Goal: Browse casually: Explore the website without a specific task or goal

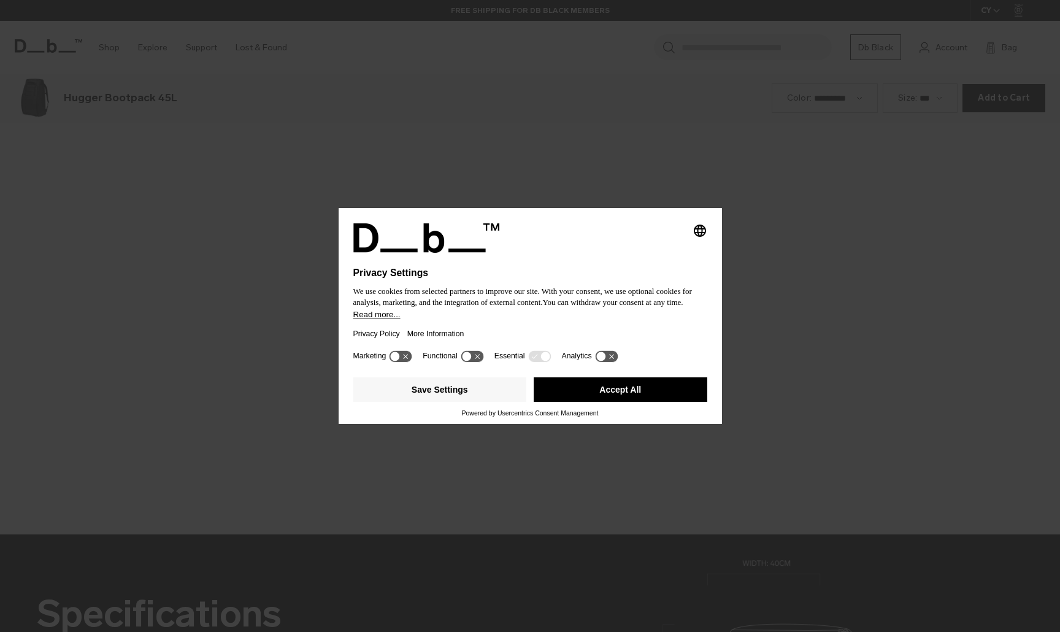
scroll to position [1896, 0]
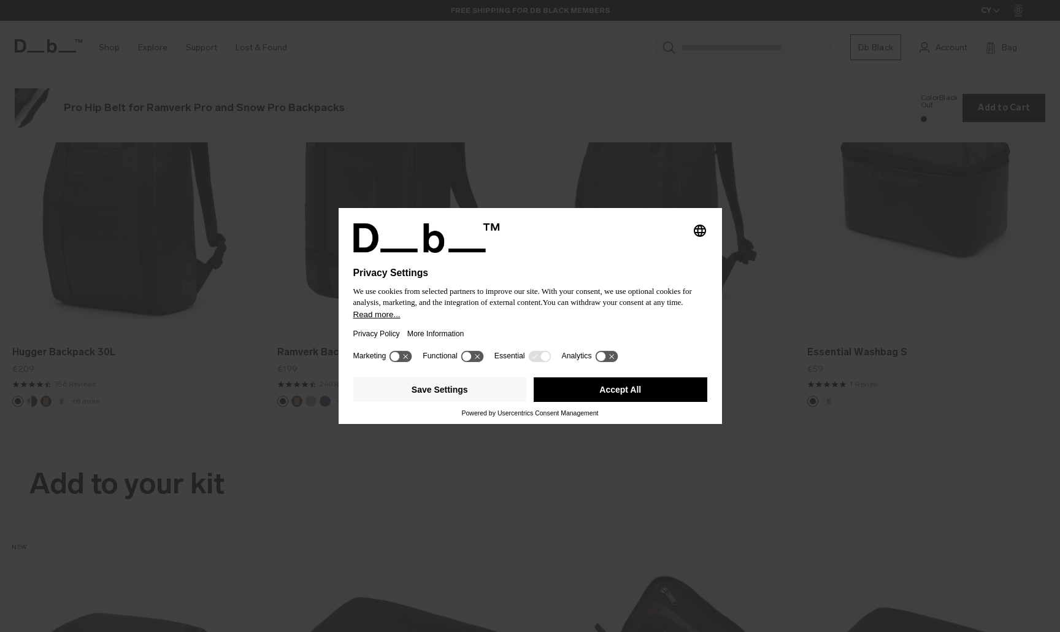
scroll to position [1896, 0]
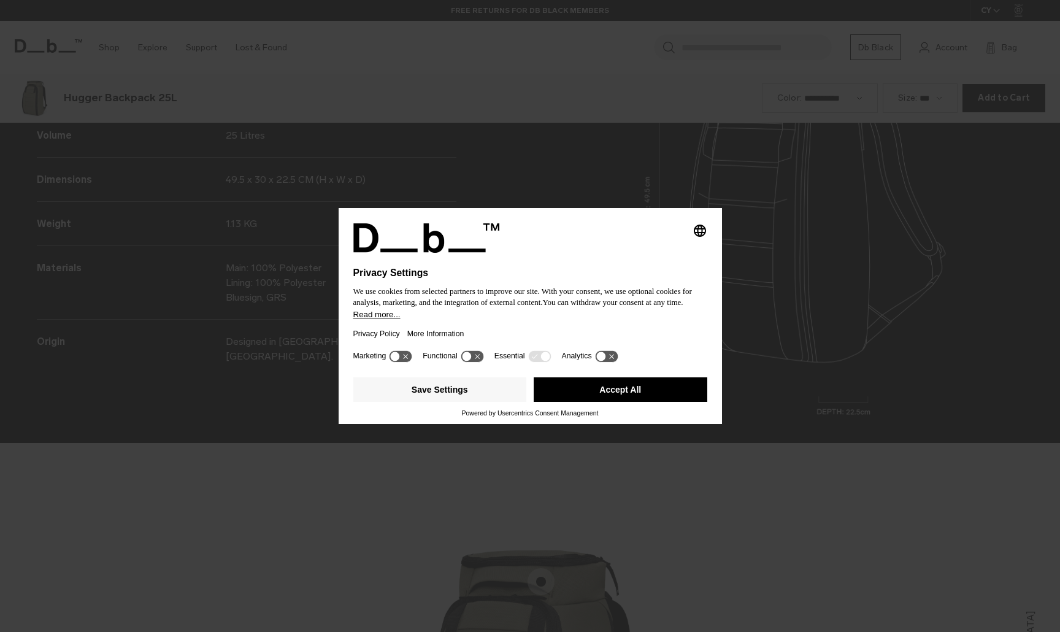
scroll to position [1896, 0]
